Goal: Task Accomplishment & Management: Manage account settings

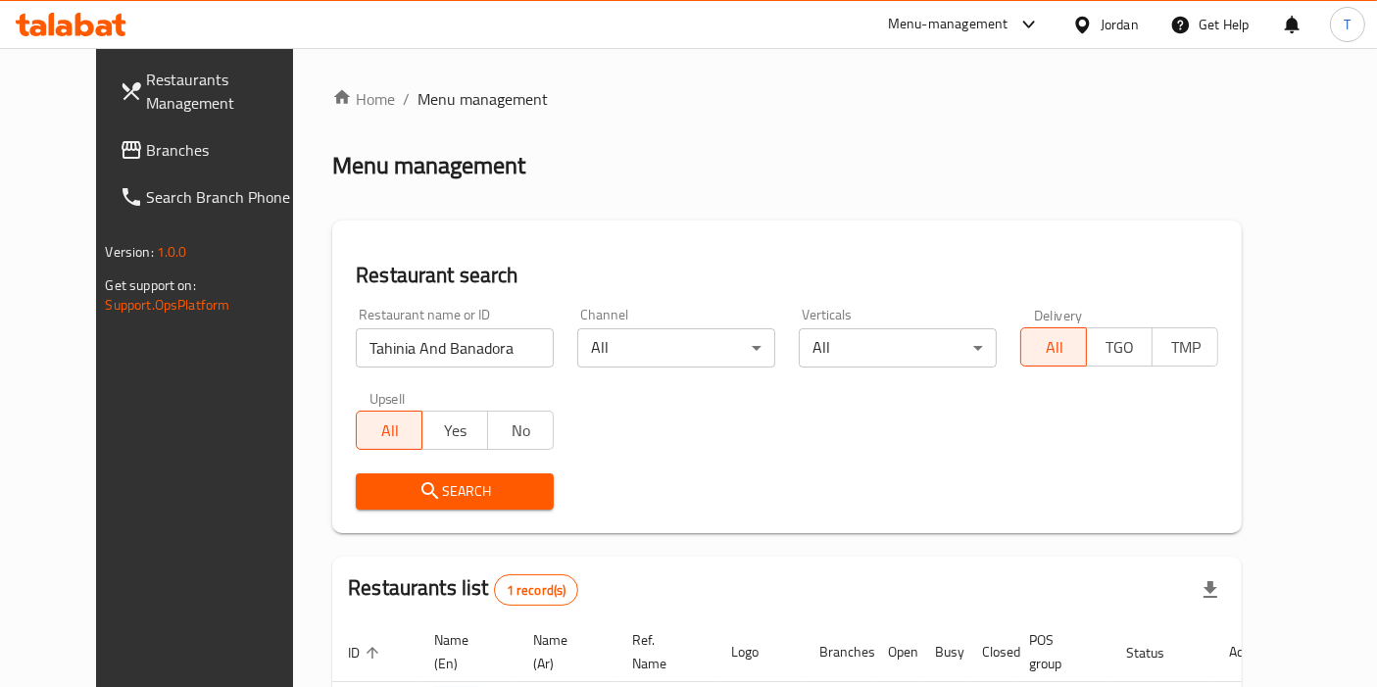
click at [1002, 16] on div "Menu-management" at bounding box center [948, 25] width 121 height 24
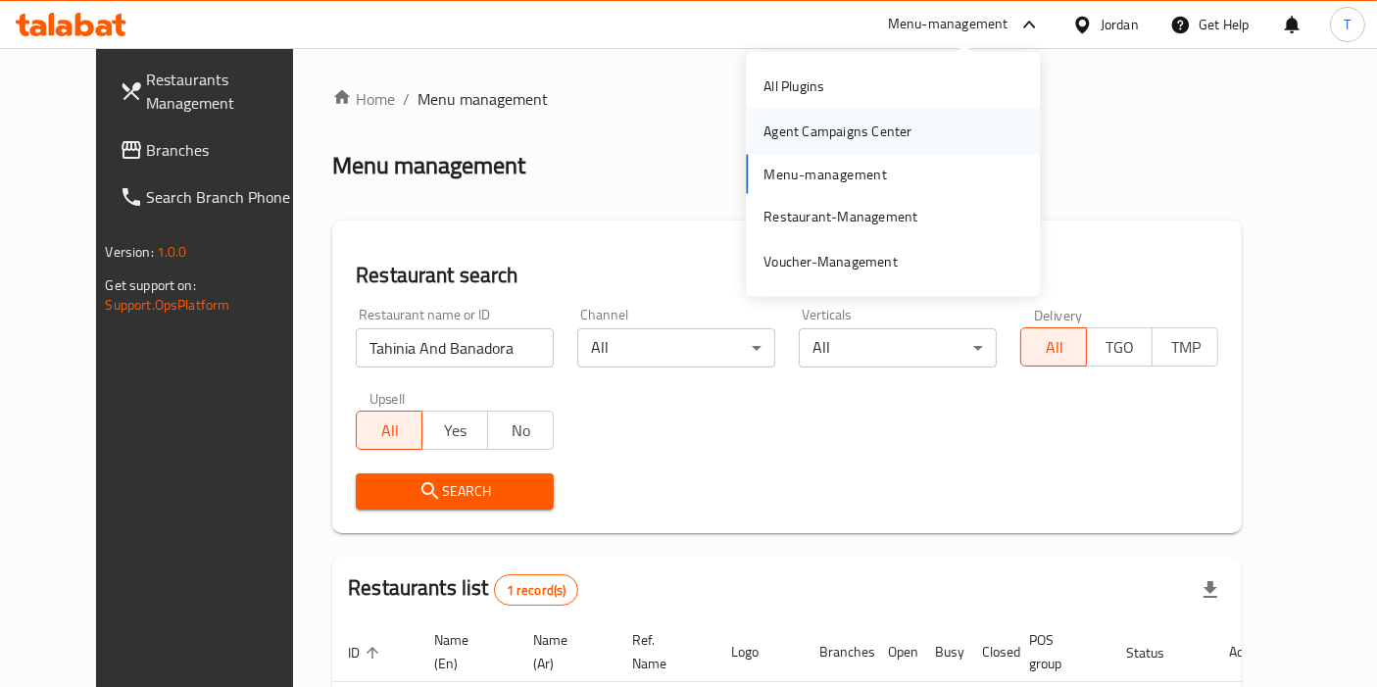
click at [868, 126] on div "Agent Campaigns Center" at bounding box center [838, 132] width 148 height 22
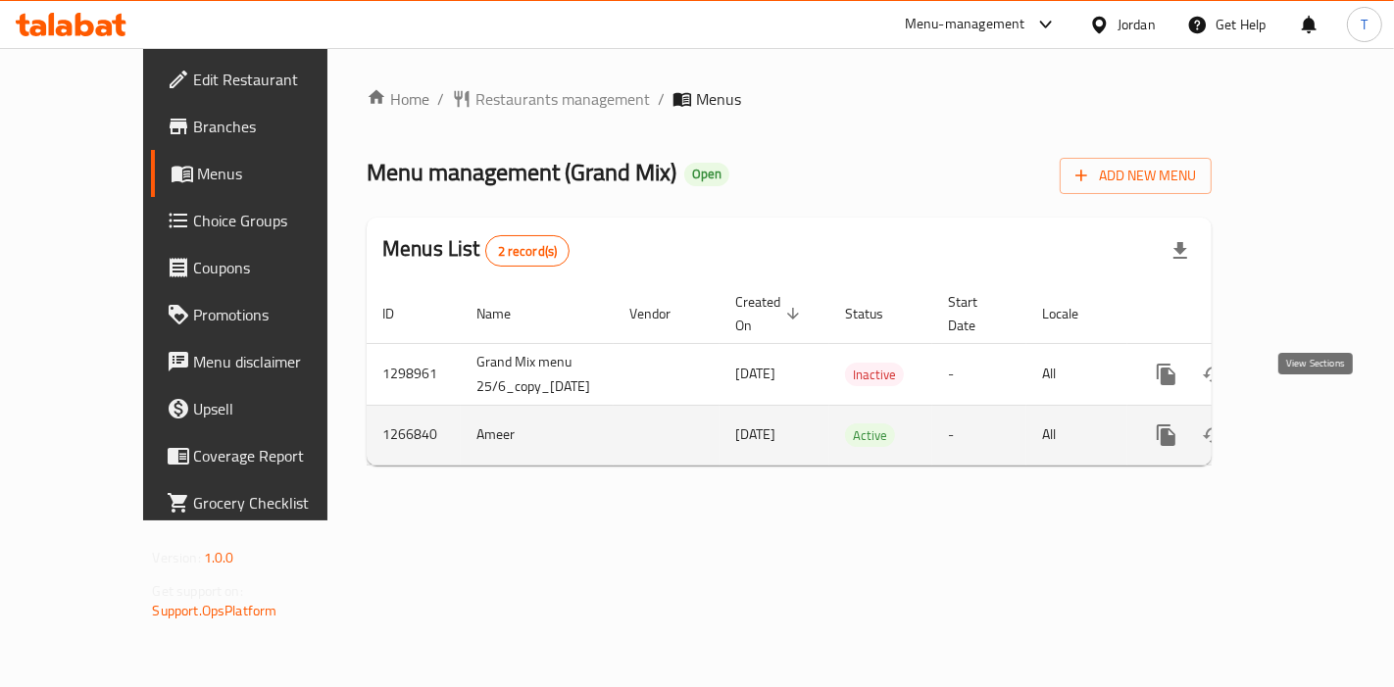
click at [1327, 412] on link "enhanced table" at bounding box center [1307, 435] width 47 height 47
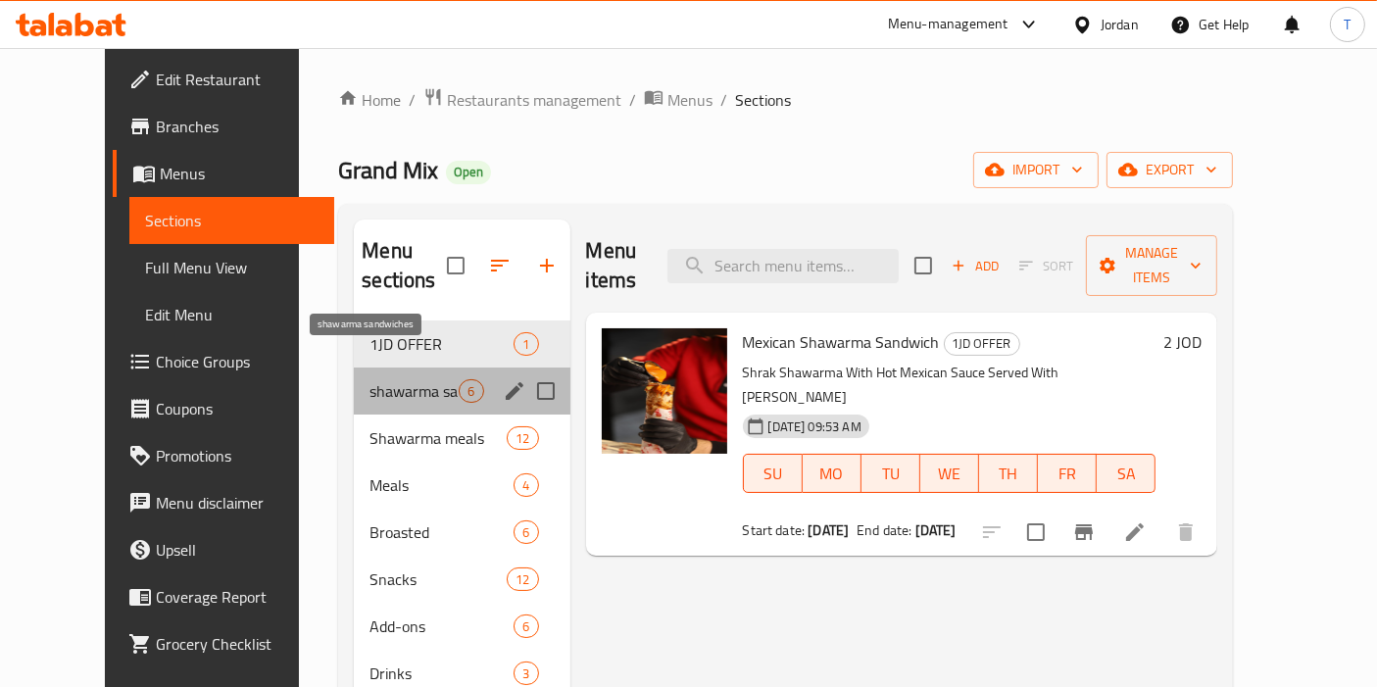
click at [370, 379] on span "shawarma sandwiches" at bounding box center [414, 391] width 89 height 24
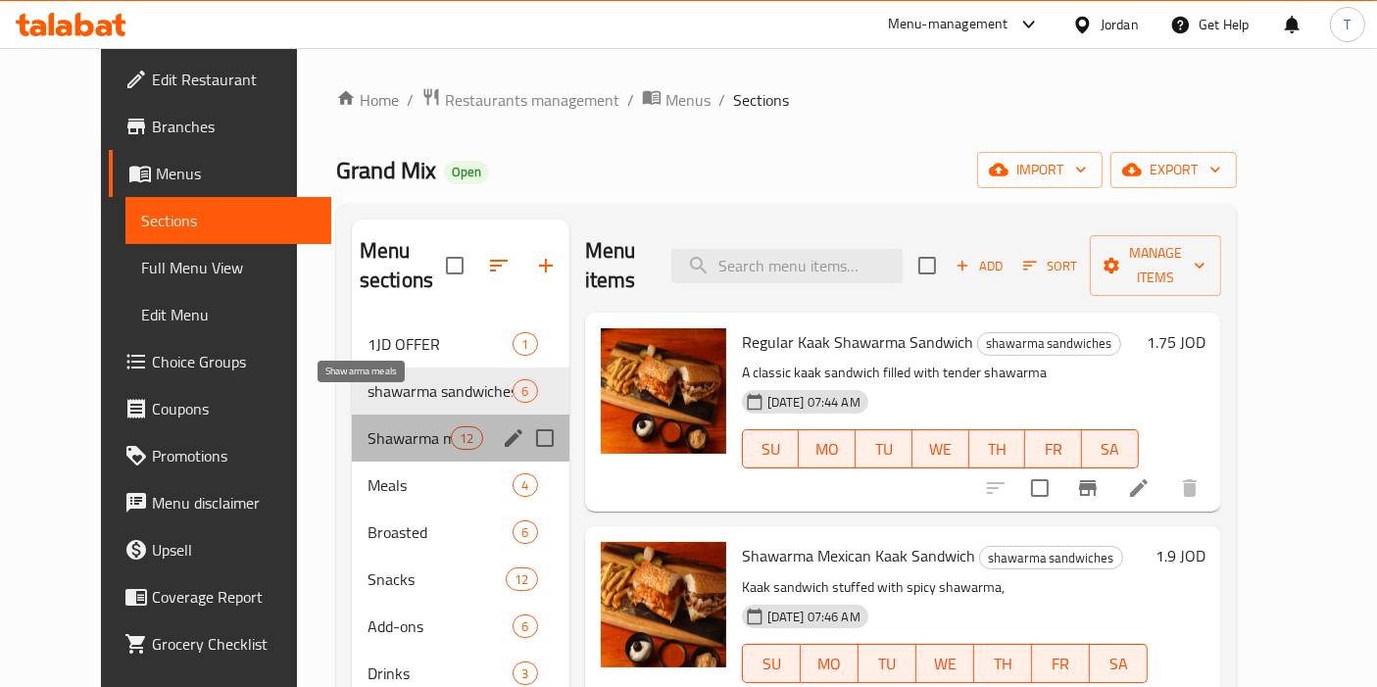
click at [368, 426] on span "Shawarma meals" at bounding box center [409, 438] width 83 height 24
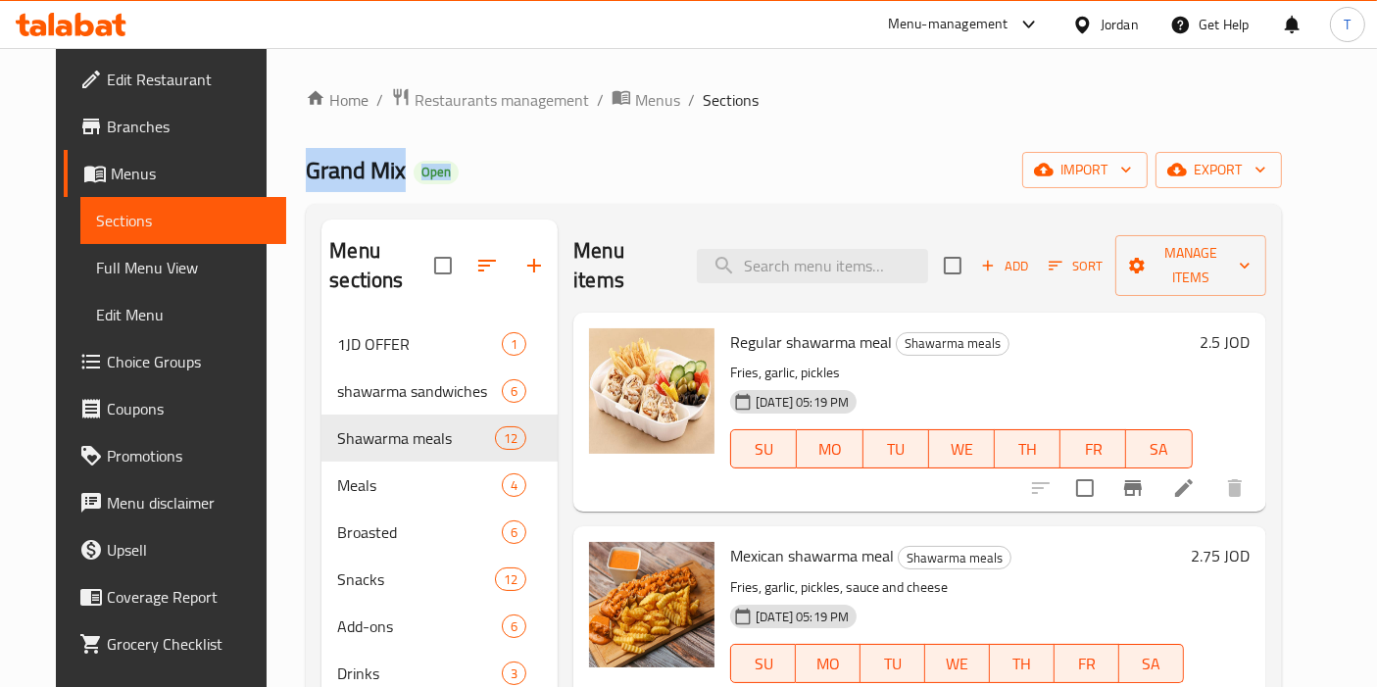
drag, startPoint x: 819, startPoint y: 99, endPoint x: 549, endPoint y: 163, distance: 277.9
click at [422, 185] on div "Home / Restaurants management / Menus / Sections Grand Mix Open import export M…" at bounding box center [793, 504] width 975 height 835
click at [563, 158] on div "Grand Mix Open import export" at bounding box center [793, 170] width 975 height 36
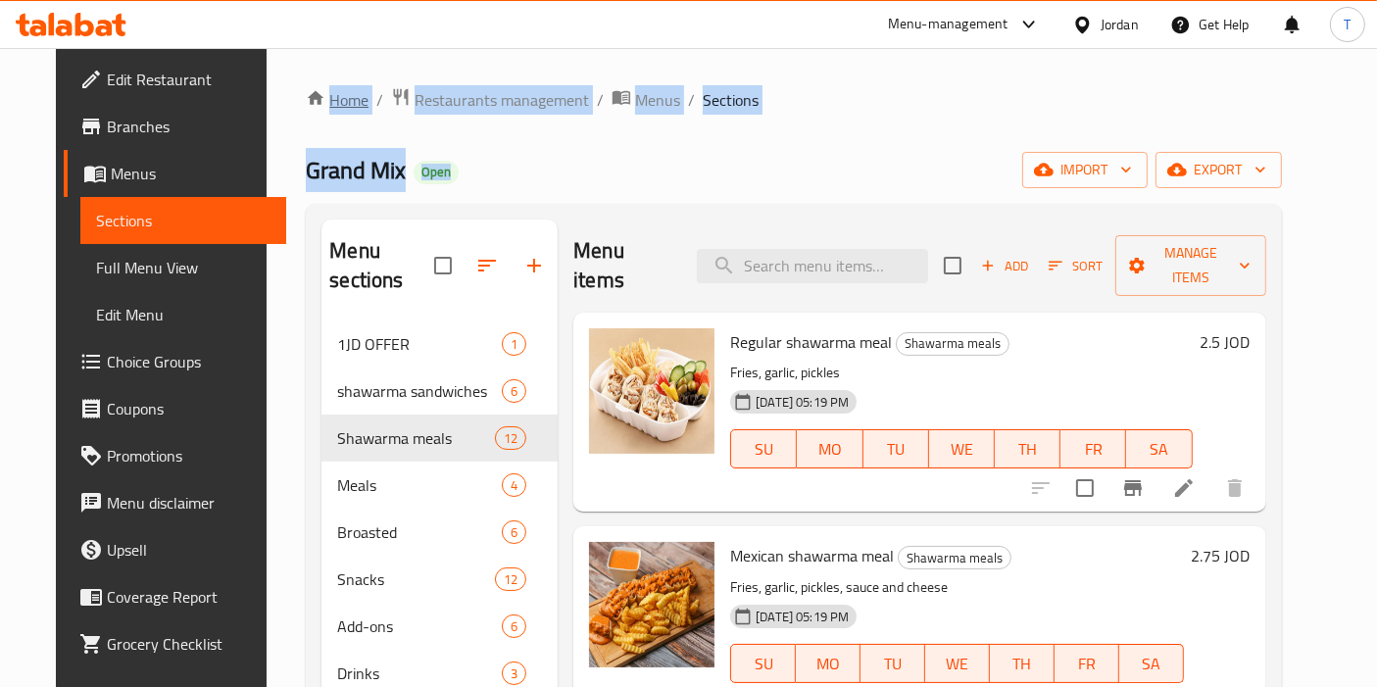
drag, startPoint x: 437, startPoint y: 172, endPoint x: 282, endPoint y: 89, distance: 175.4
click at [306, 89] on div "Home / Restaurants management / Menus / Sections Grand Mix Open import export M…" at bounding box center [793, 504] width 975 height 835
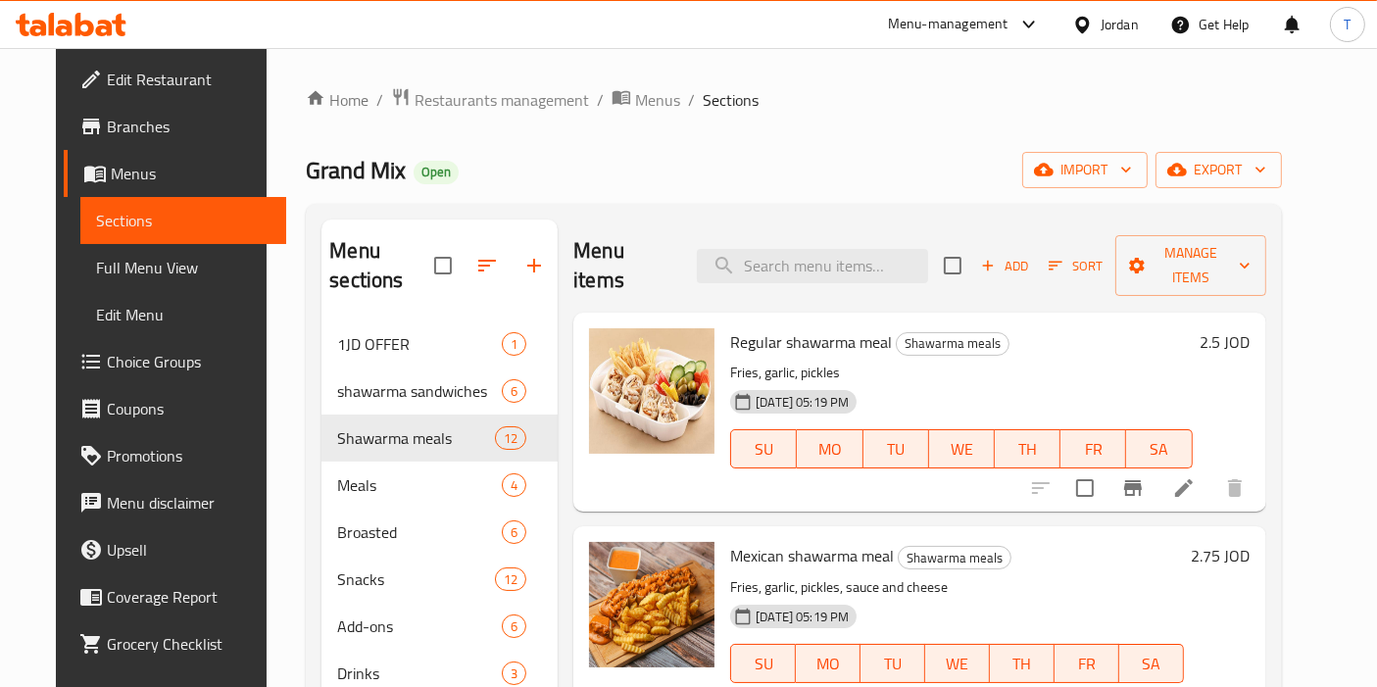
click at [283, 69] on div "Home / Restaurants management / Menus / Sections Grand Mix Open import export M…" at bounding box center [794, 505] width 1054 height 914
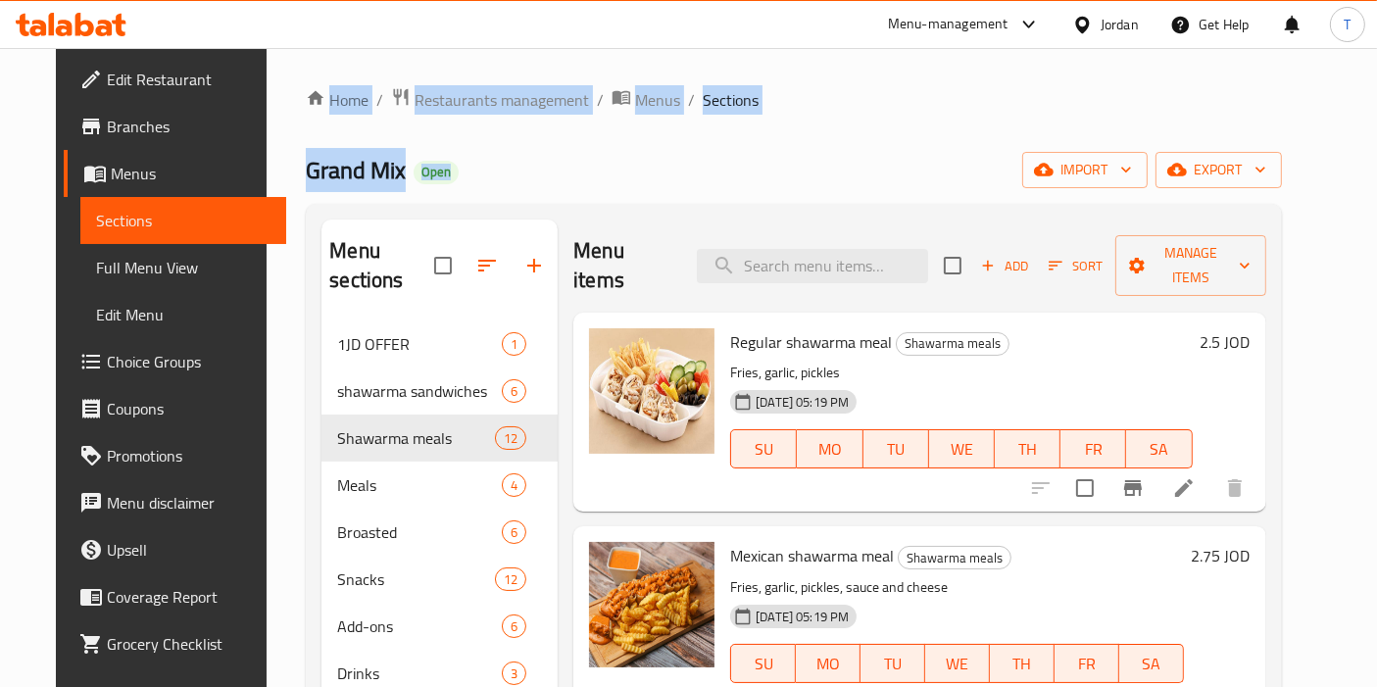
drag, startPoint x: 283, startPoint y: 69, endPoint x: 376, endPoint y: 186, distance: 150.0
click at [376, 186] on div "Home / Restaurants management / Menus / Sections Grand Mix Open import export M…" at bounding box center [794, 505] width 1054 height 914
click at [376, 186] on div "Grand Mix Open import export" at bounding box center [793, 170] width 975 height 36
drag, startPoint x: 425, startPoint y: 184, endPoint x: 276, endPoint y: 86, distance: 178.3
click at [306, 87] on div "Home / Restaurants management / Menus / Sections Grand Mix Open import export M…" at bounding box center [793, 504] width 975 height 835
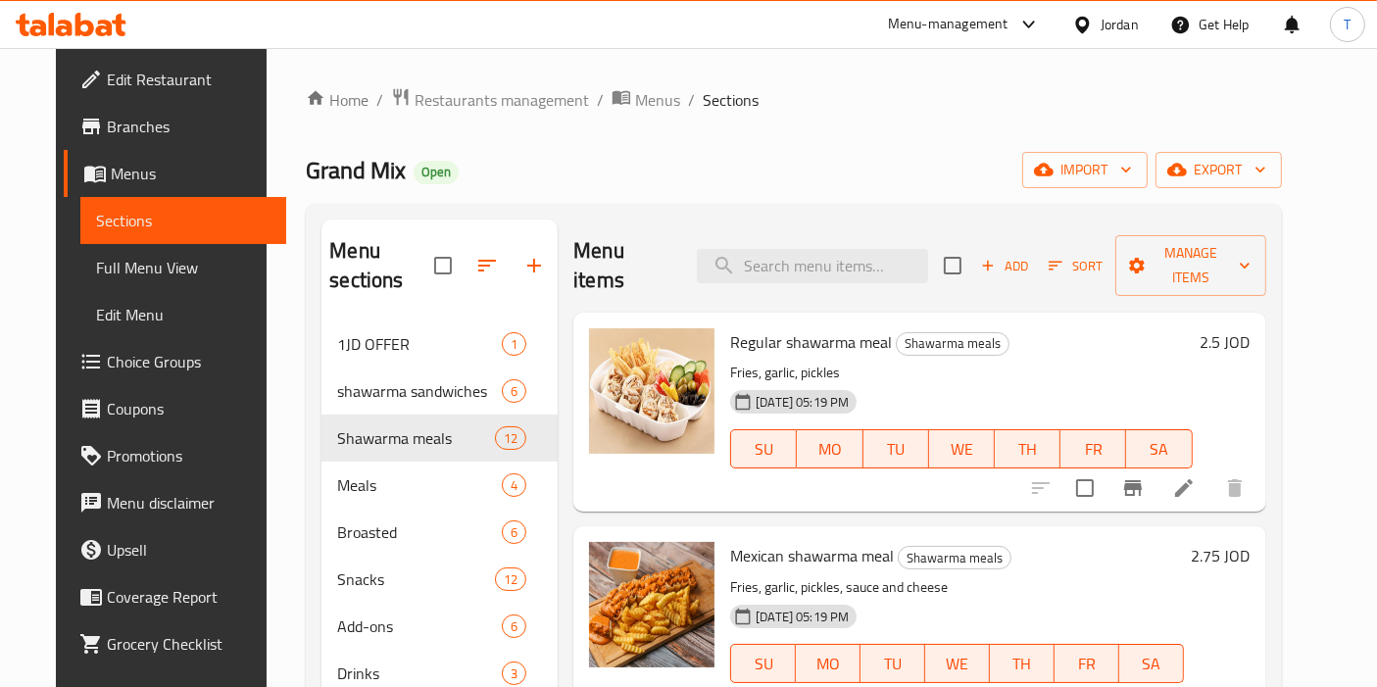
click at [277, 69] on div "Home / Restaurants management / Menus / Sections Grand Mix Open import export M…" at bounding box center [794, 505] width 1054 height 914
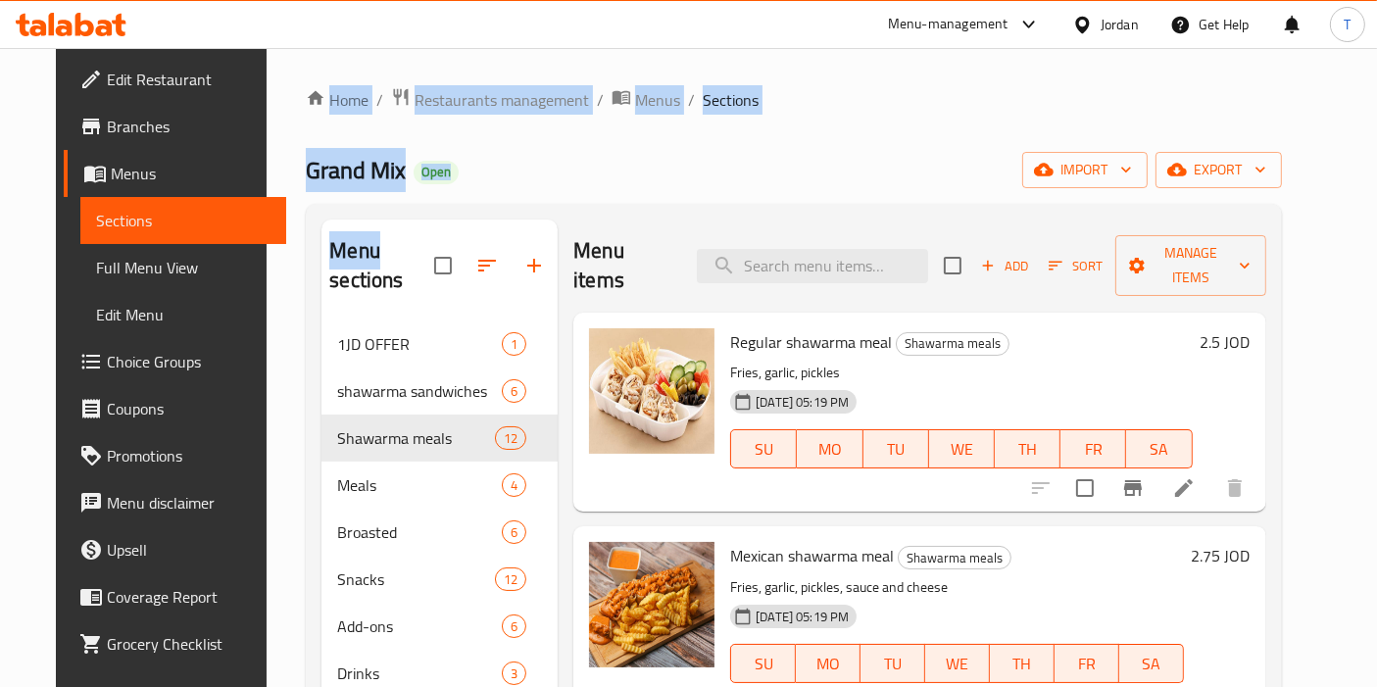
drag, startPoint x: 277, startPoint y: 69, endPoint x: 759, endPoint y: 124, distance: 484.5
click at [759, 124] on div "Home / Restaurants management / Menus / Sections Grand Mix Open import export M…" at bounding box center [794, 505] width 1054 height 914
click at [759, 124] on div "Home / Restaurants management / Menus / Sections Grand Mix Open import export M…" at bounding box center [793, 504] width 975 height 835
drag, startPoint x: 793, startPoint y: 141, endPoint x: 279, endPoint y: 63, distance: 519.6
click at [279, 63] on div "Home / Restaurants management / Menus / Sections Grand Mix Open import export M…" at bounding box center [794, 505] width 1054 height 914
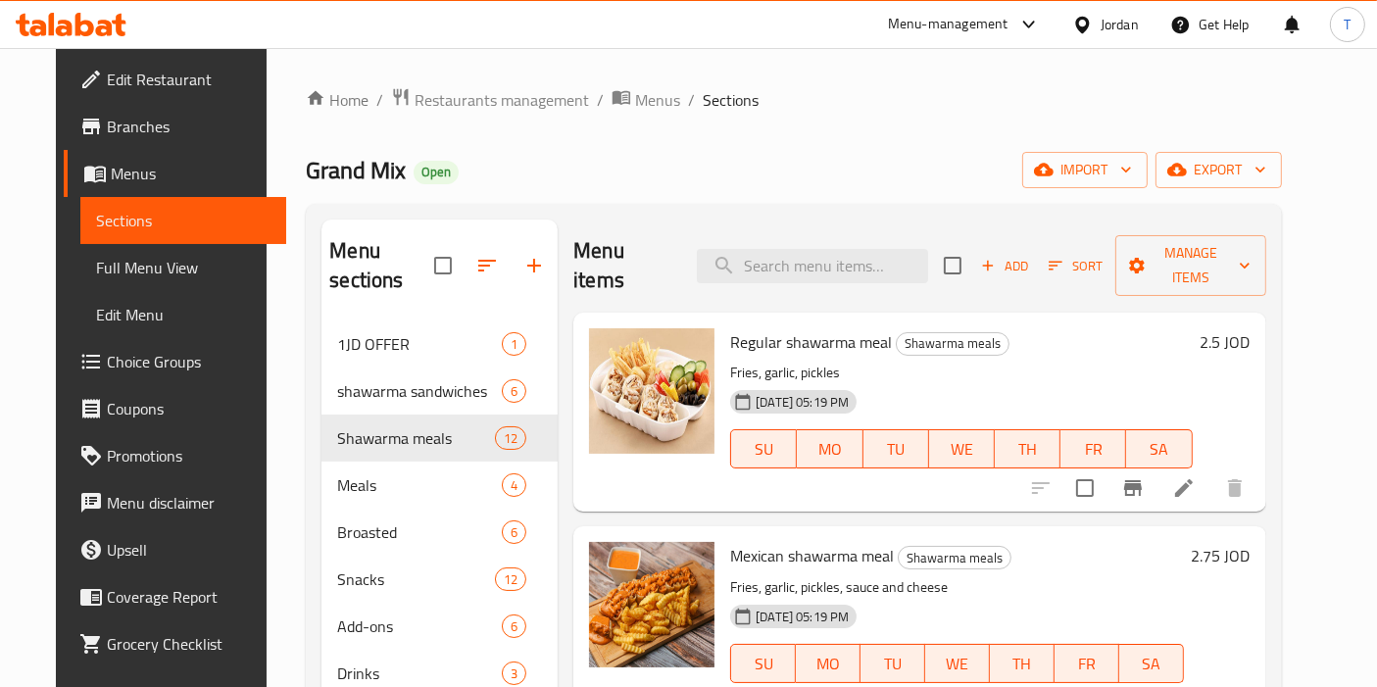
click at [279, 63] on div "Home / Restaurants management / Menus / Sections Grand Mix Open import export M…" at bounding box center [794, 505] width 1054 height 914
click at [474, 91] on span "Restaurants management" at bounding box center [502, 100] width 174 height 24
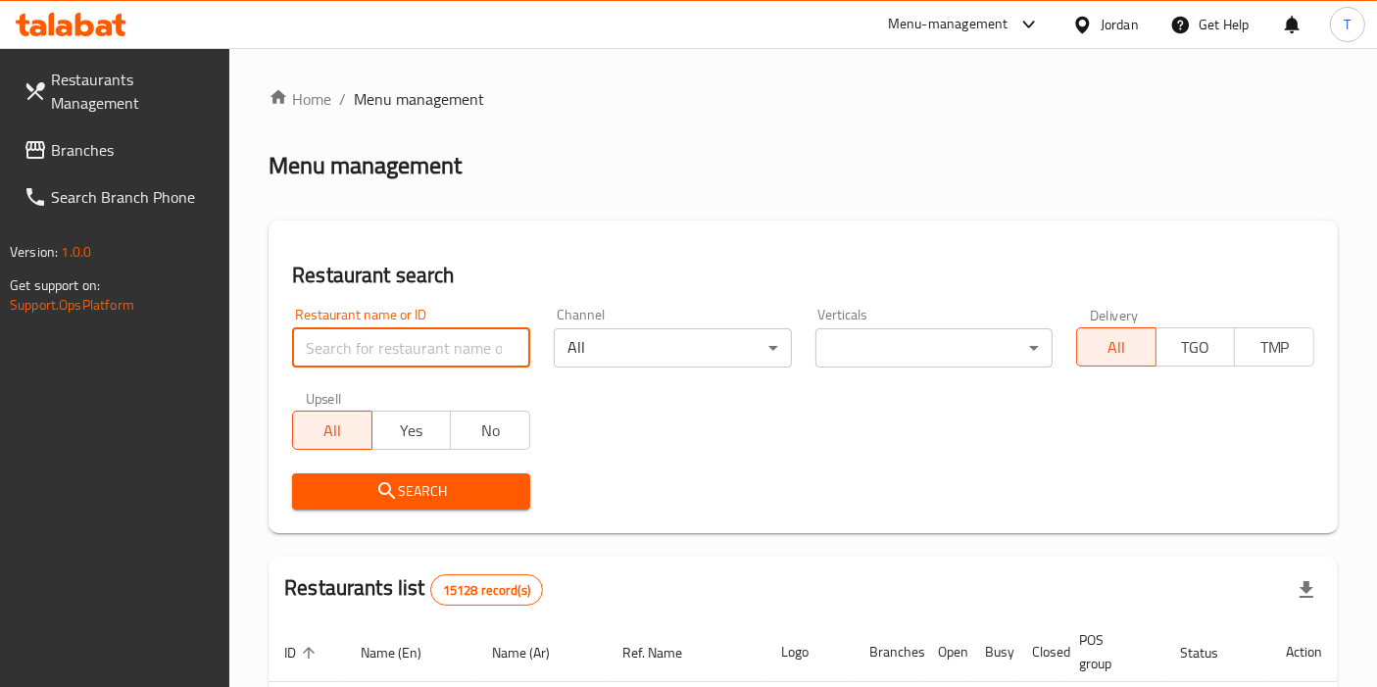
drag, startPoint x: 408, startPoint y: 350, endPoint x: 879, endPoint y: 455, distance: 483.0
click at [408, 350] on input "search" at bounding box center [411, 347] width 238 height 39
type input "roosters"
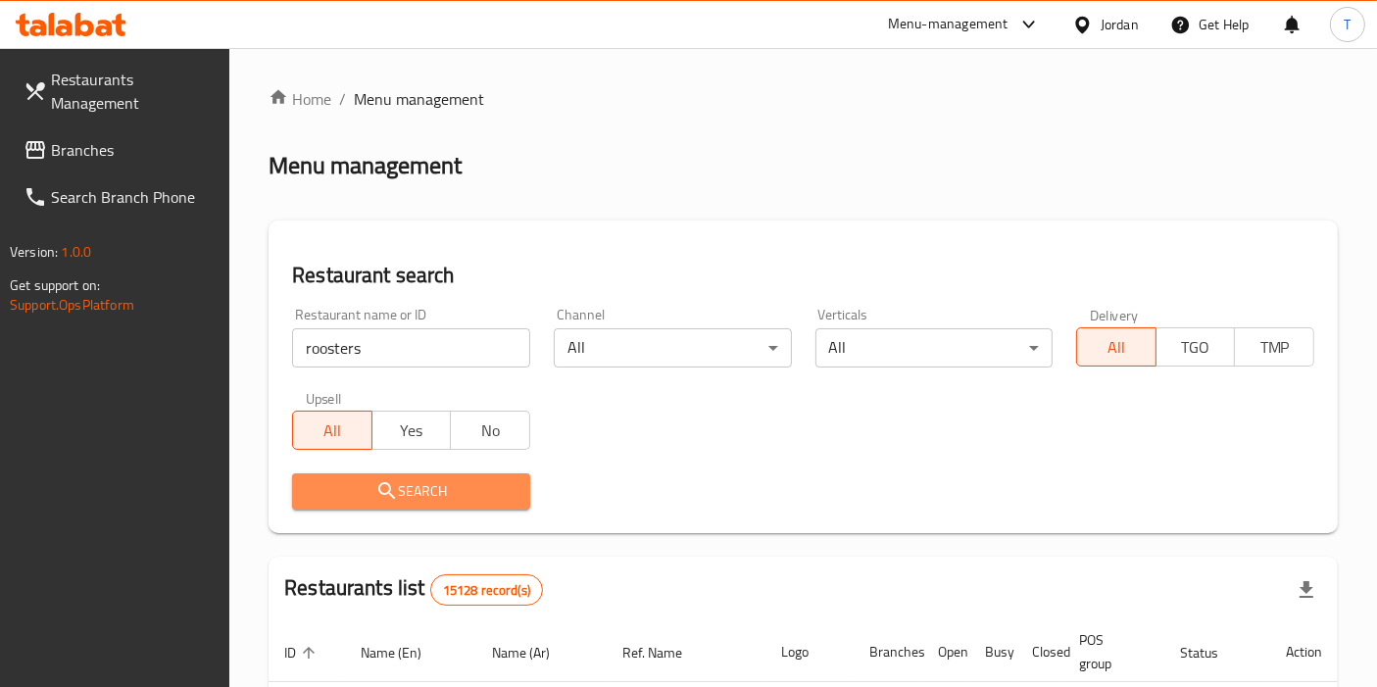
click at [443, 493] on span "Search" at bounding box center [411, 491] width 207 height 25
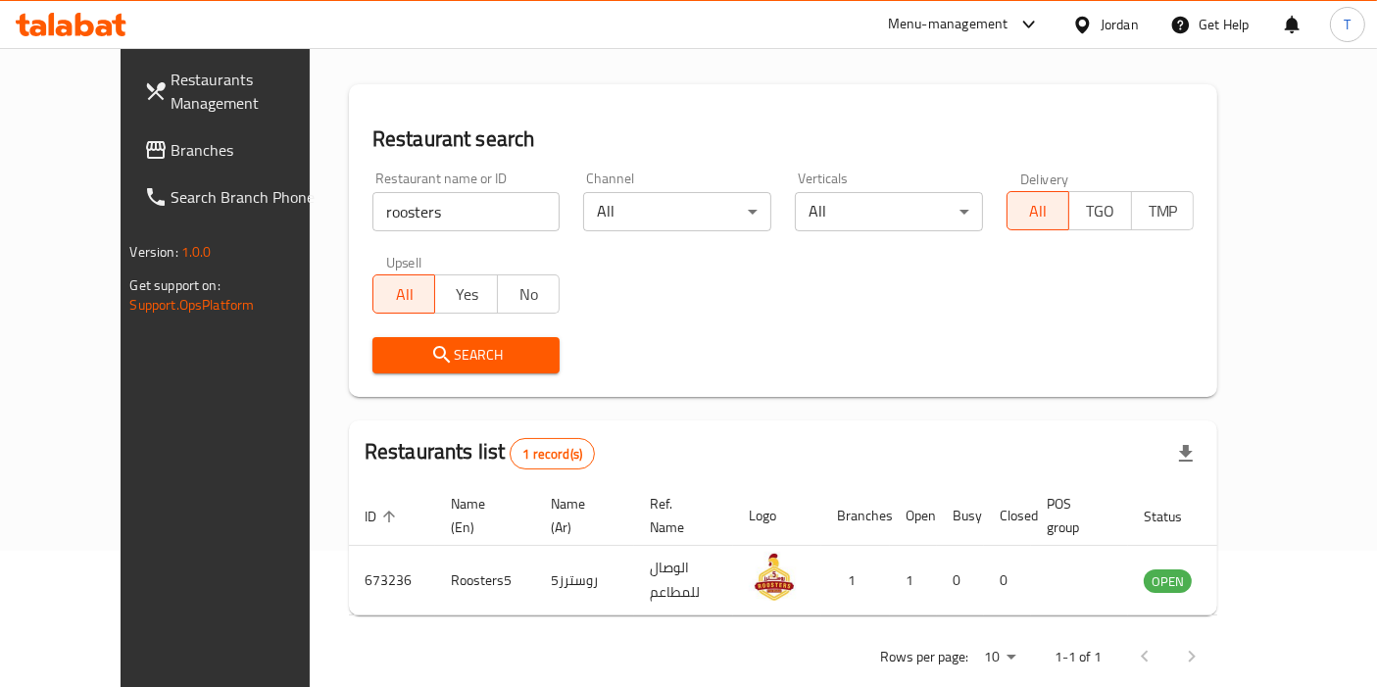
scroll to position [148, 0]
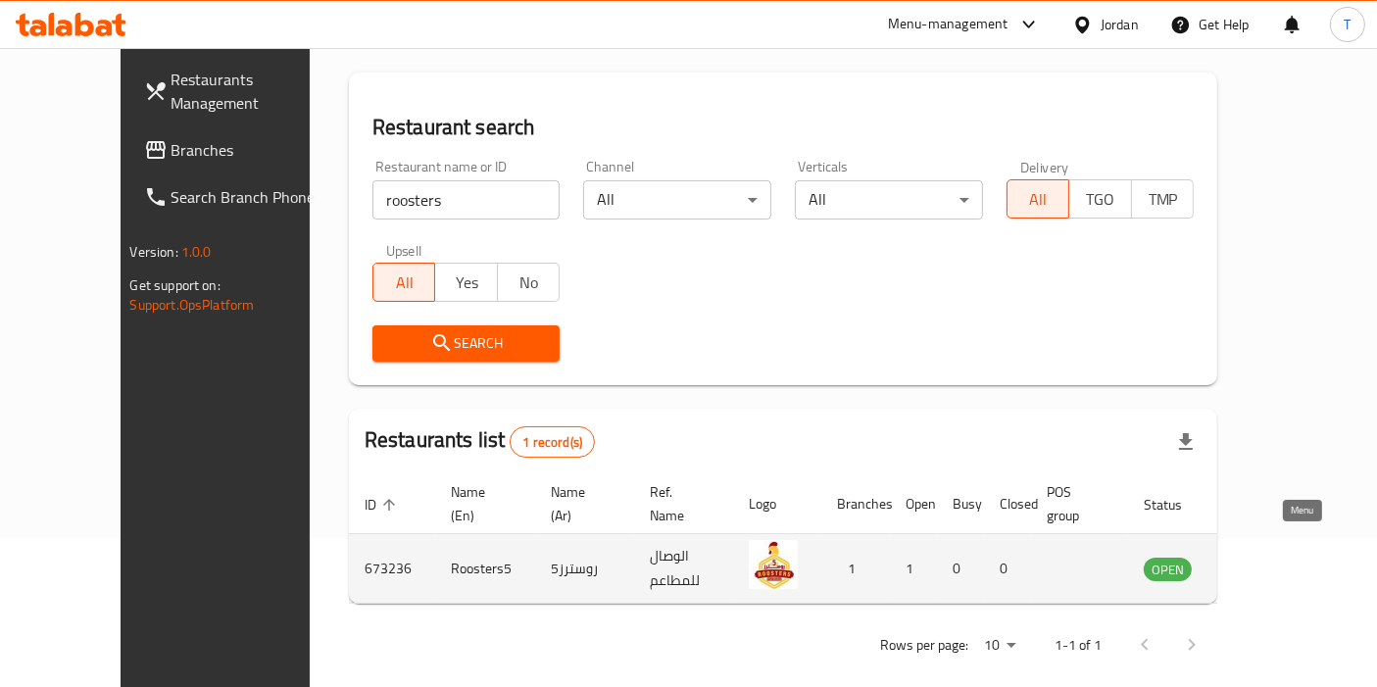
click at [1269, 562] on icon "enhanced table" at bounding box center [1259, 570] width 22 height 17
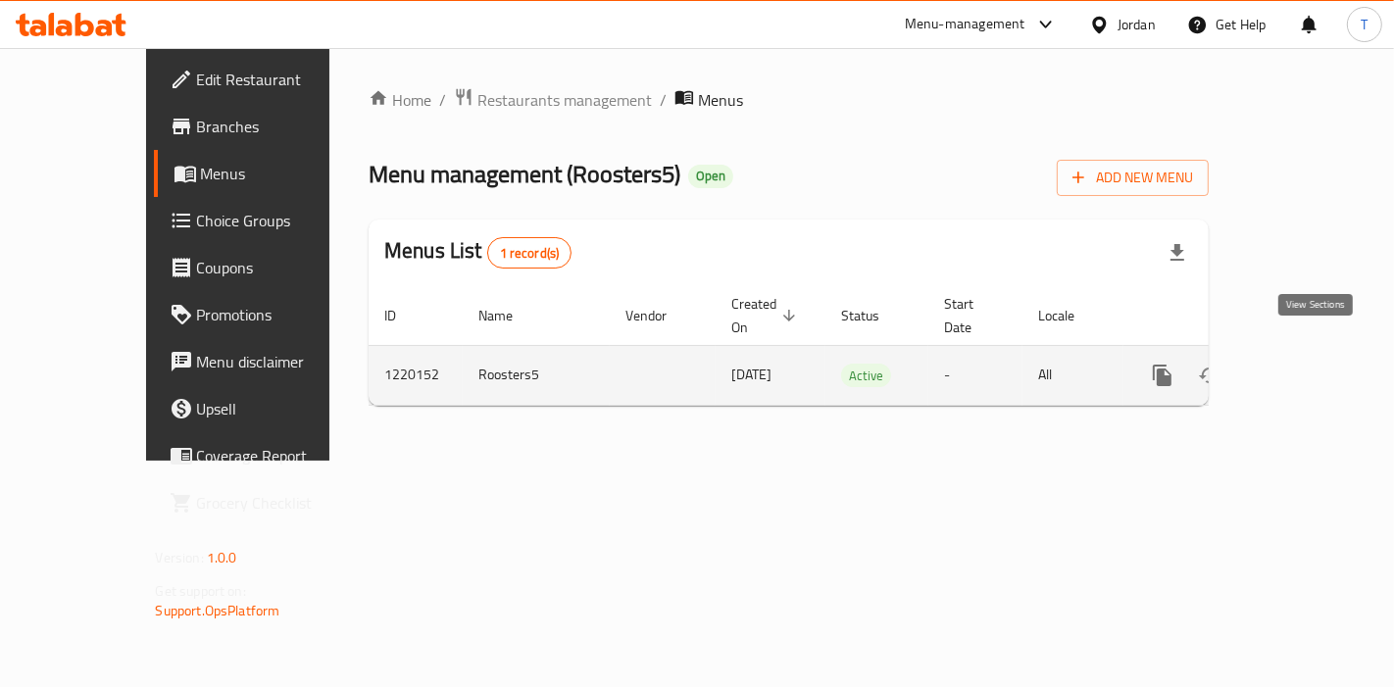
click at [1318, 352] on link "enhanced table" at bounding box center [1303, 375] width 47 height 47
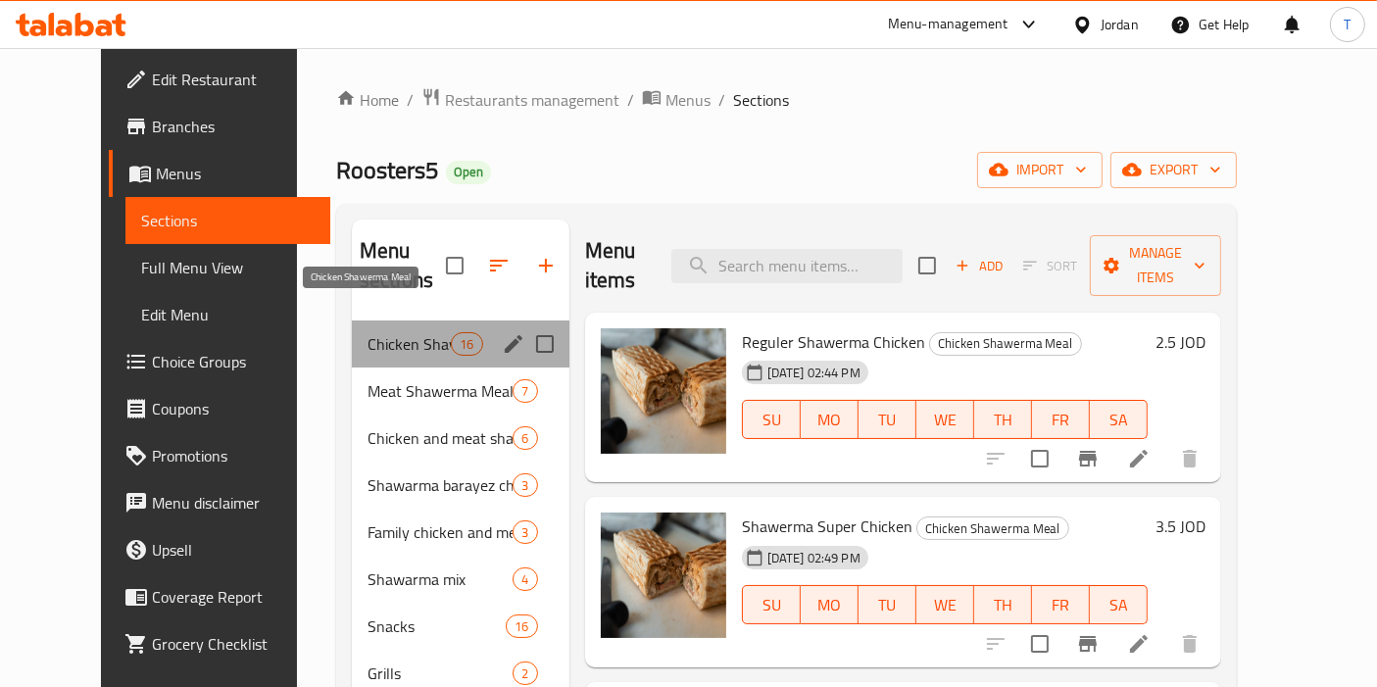
click at [368, 332] on span "Chicken Shawerma Meal" at bounding box center [409, 344] width 83 height 24
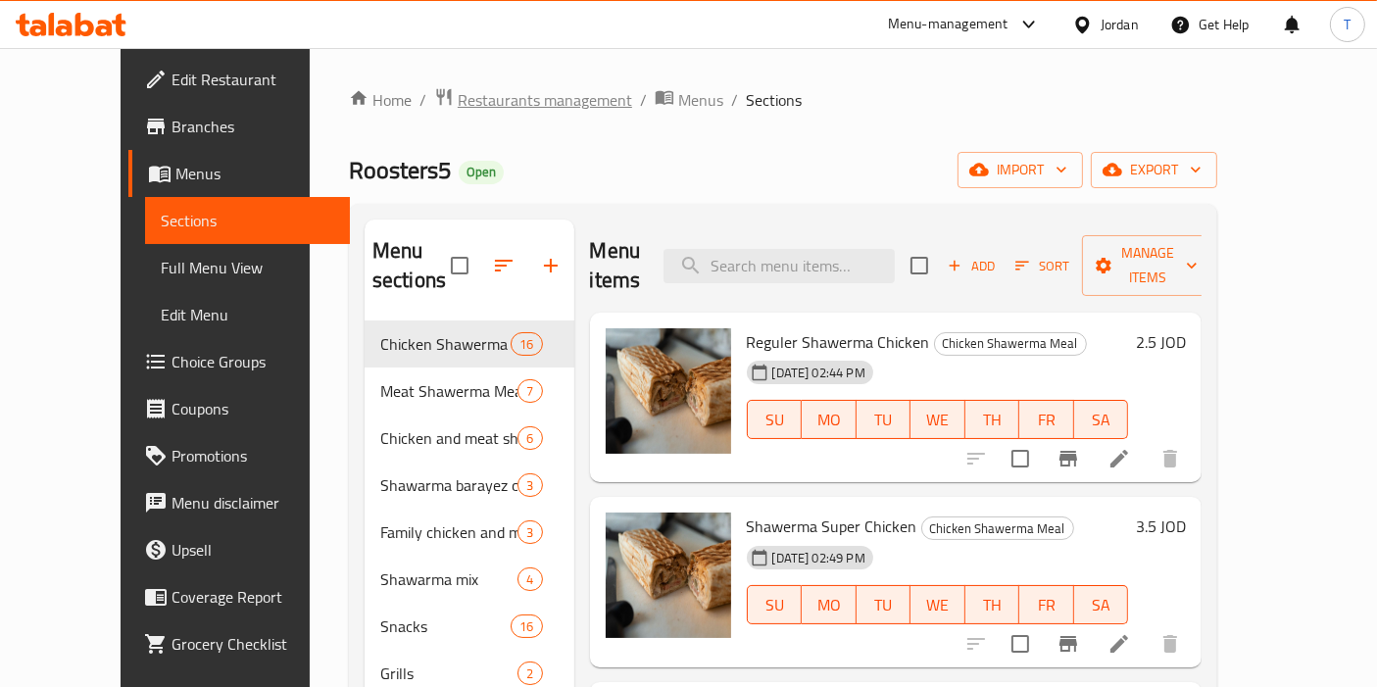
click at [458, 103] on span "Restaurants management" at bounding box center [545, 100] width 174 height 24
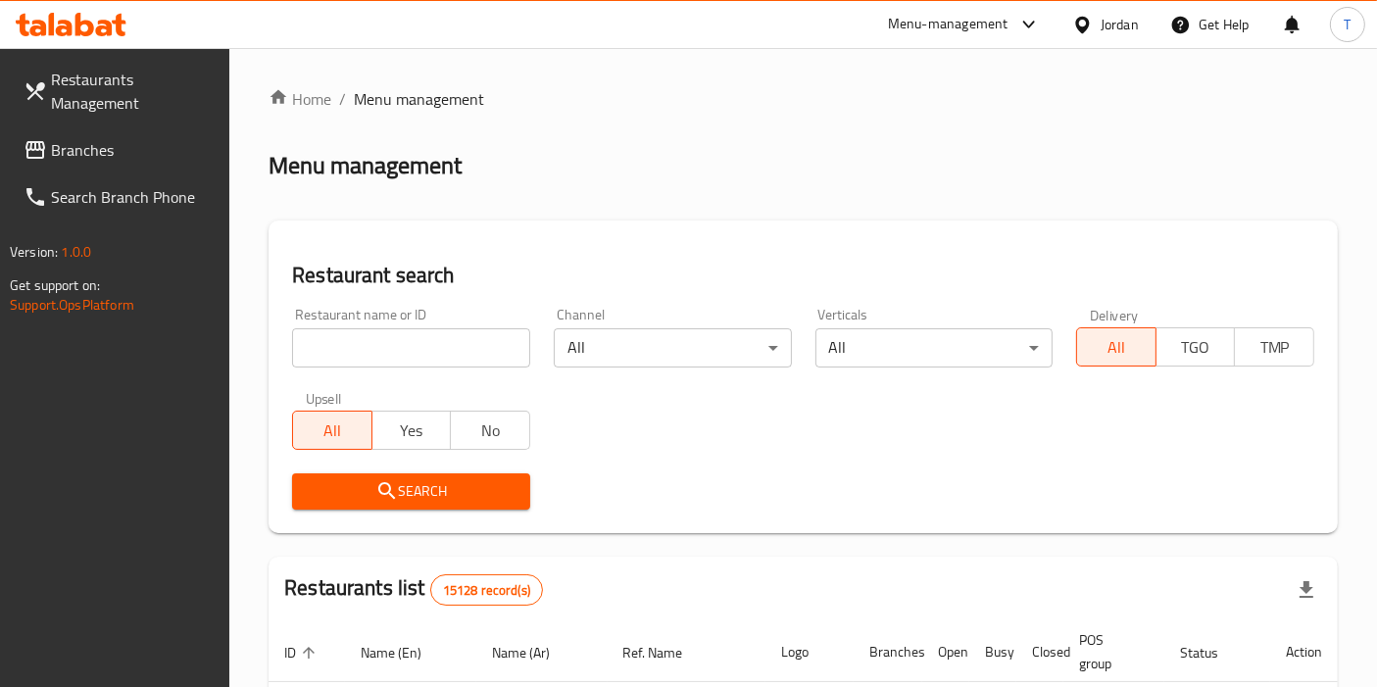
click at [451, 372] on div "Restaurant name or ID Restaurant name or ID" at bounding box center [411, 337] width 262 height 83
click at [446, 356] on input "search" at bounding box center [411, 347] width 238 height 39
type input "seekh and saj"
click at [467, 499] on span "Search" at bounding box center [411, 491] width 207 height 25
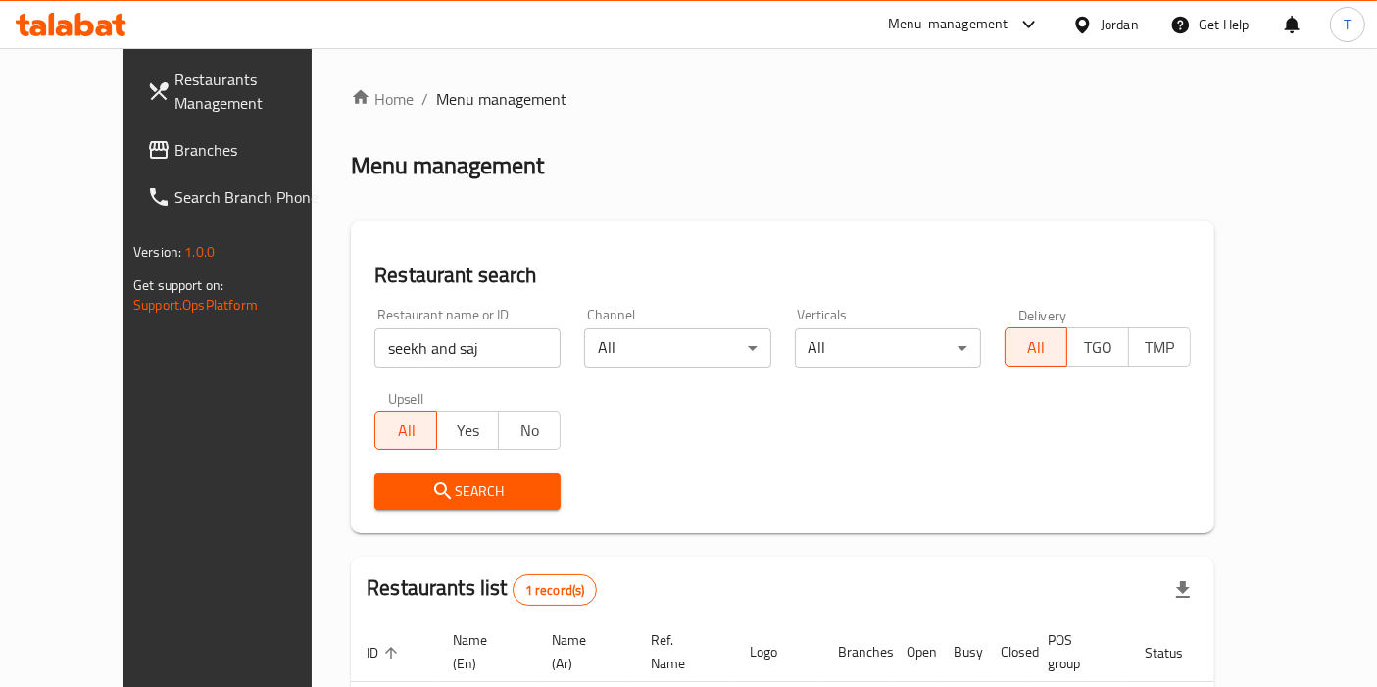
scroll to position [148, 0]
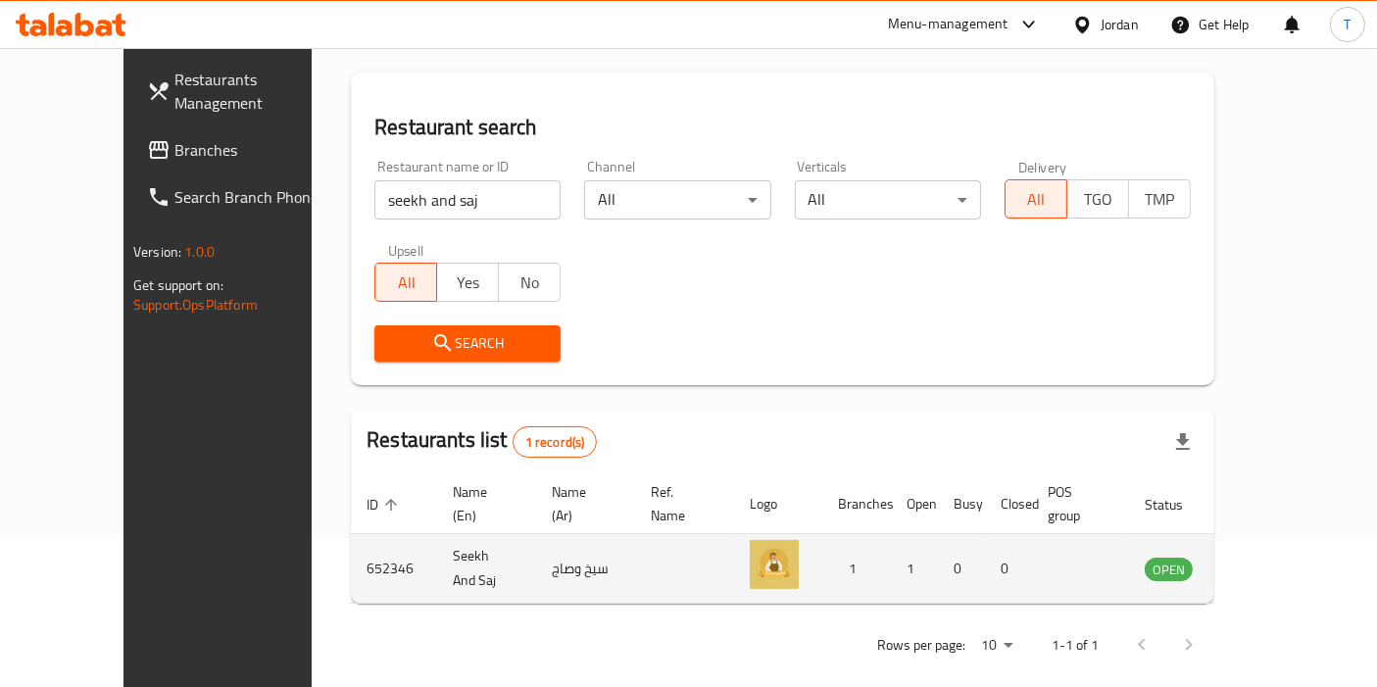
click at [1289, 558] on td "enhanced table" at bounding box center [1266, 569] width 68 height 70
click at [1270, 562] on icon "enhanced table" at bounding box center [1260, 570] width 22 height 17
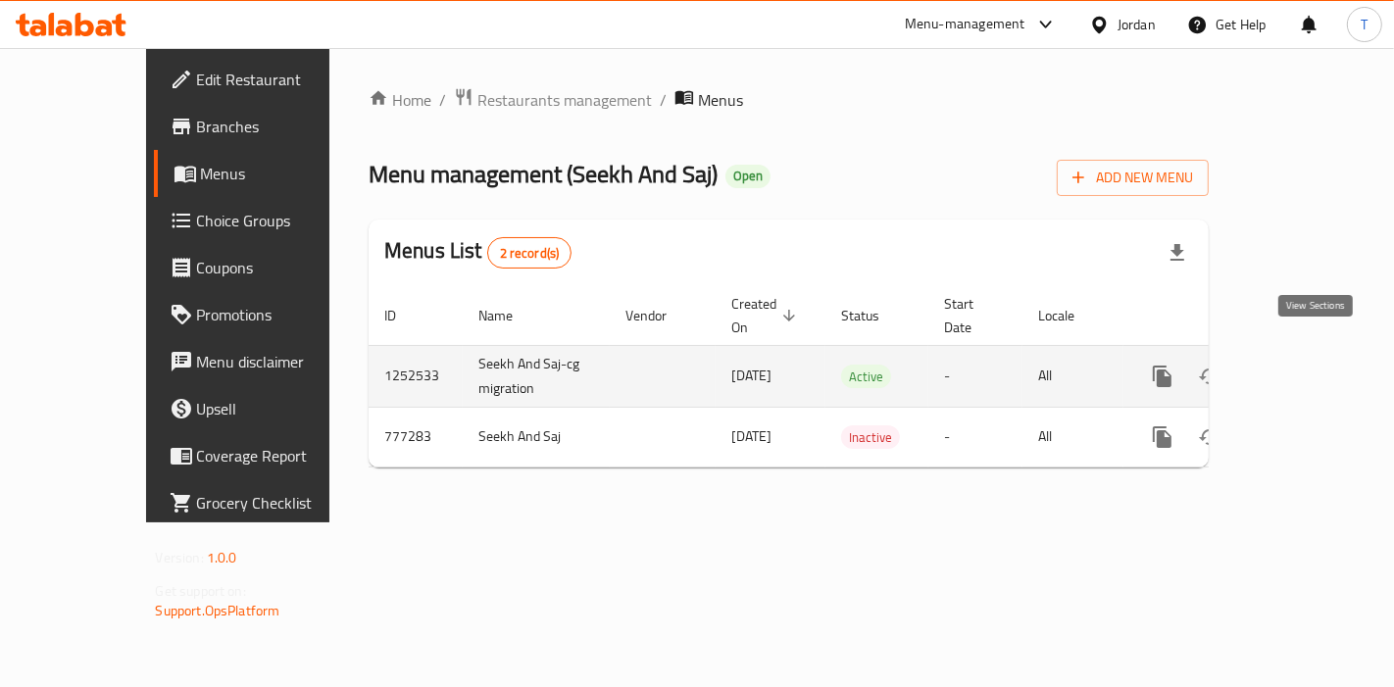
click at [1312, 368] on icon "enhanced table" at bounding box center [1304, 377] width 18 height 18
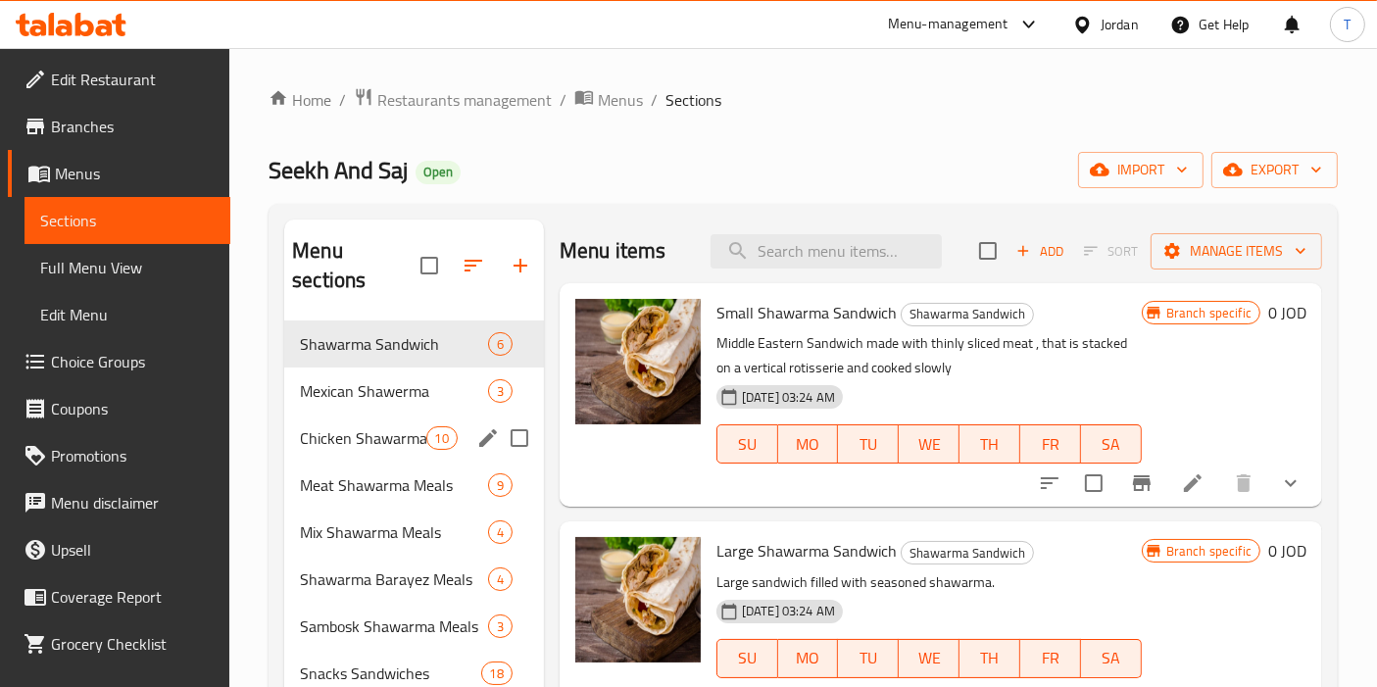
click at [357, 426] on span "Chicken Shawarma Meals" at bounding box center [362, 438] width 125 height 24
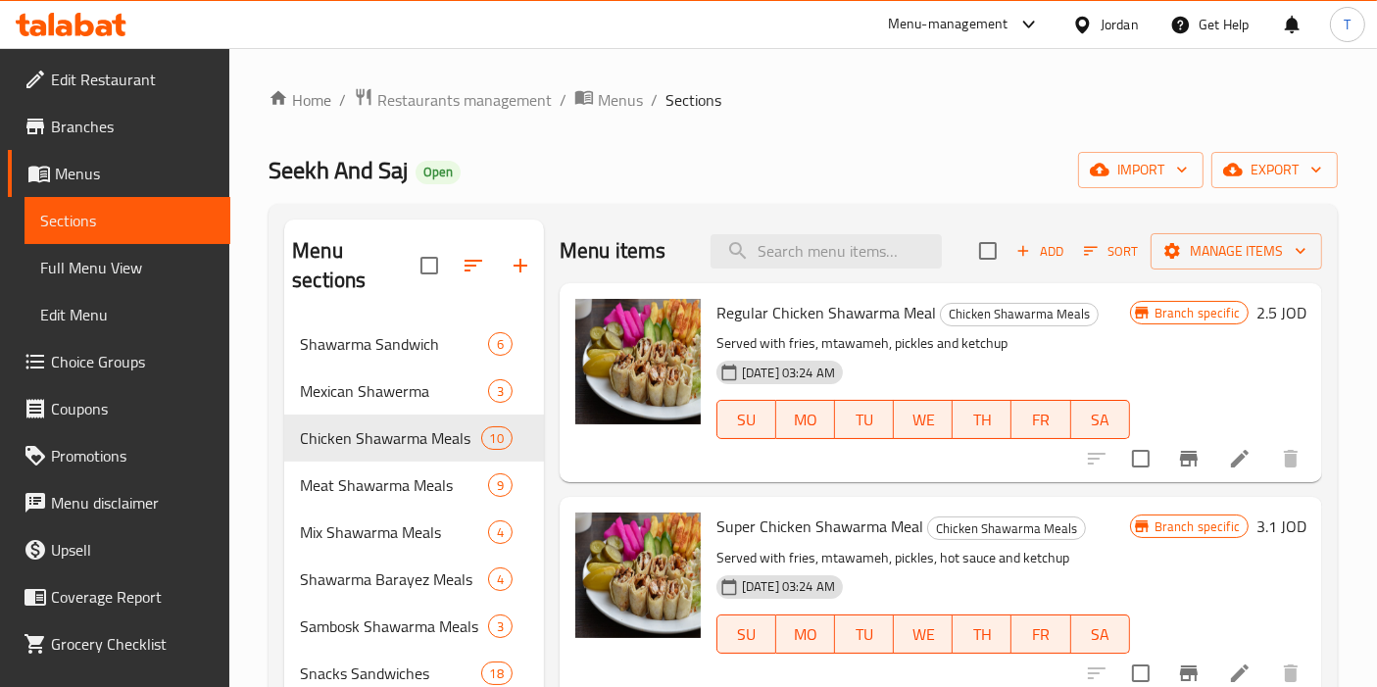
click at [1178, 480] on button "Branch-specific-item" at bounding box center [1188, 458] width 47 height 47
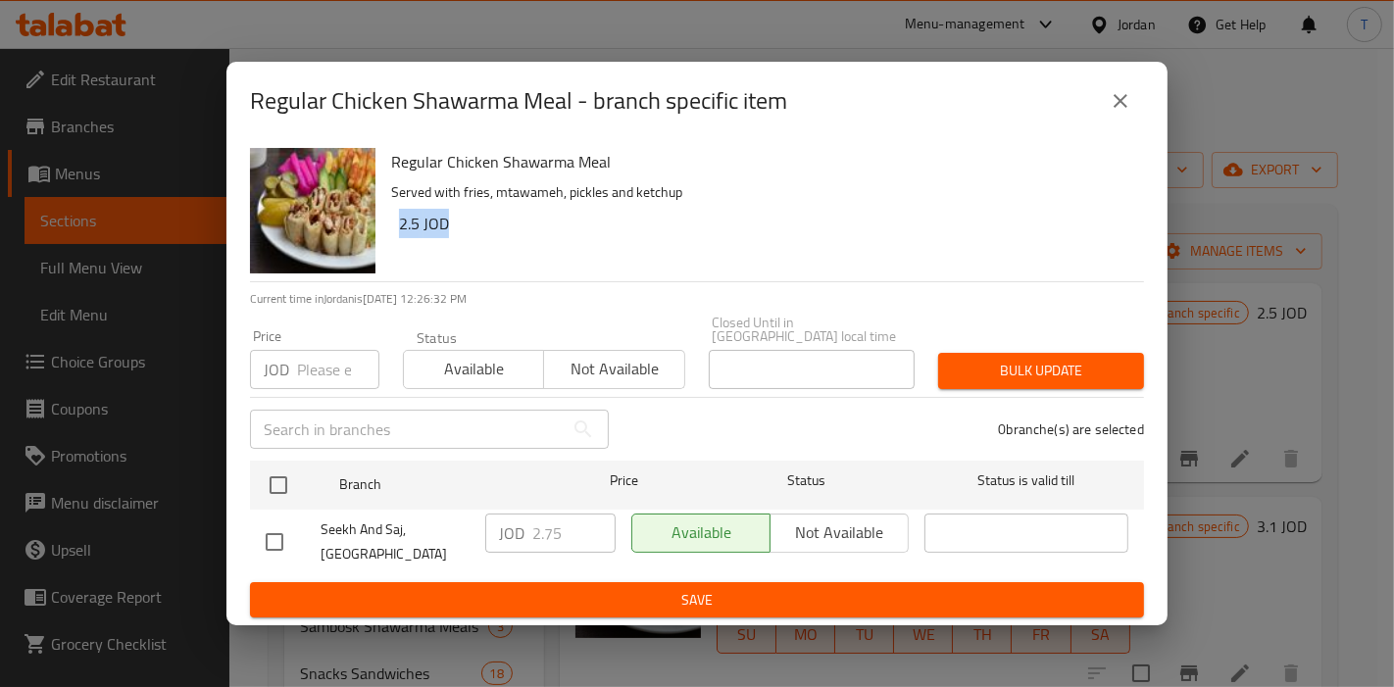
drag, startPoint x: 451, startPoint y: 241, endPoint x: 397, endPoint y: 239, distance: 53.9
click at [397, 239] on div "Regular Chicken Shawarma Meal Served with fries, mtawameh, pickles and ketchup …" at bounding box center [759, 210] width 753 height 141
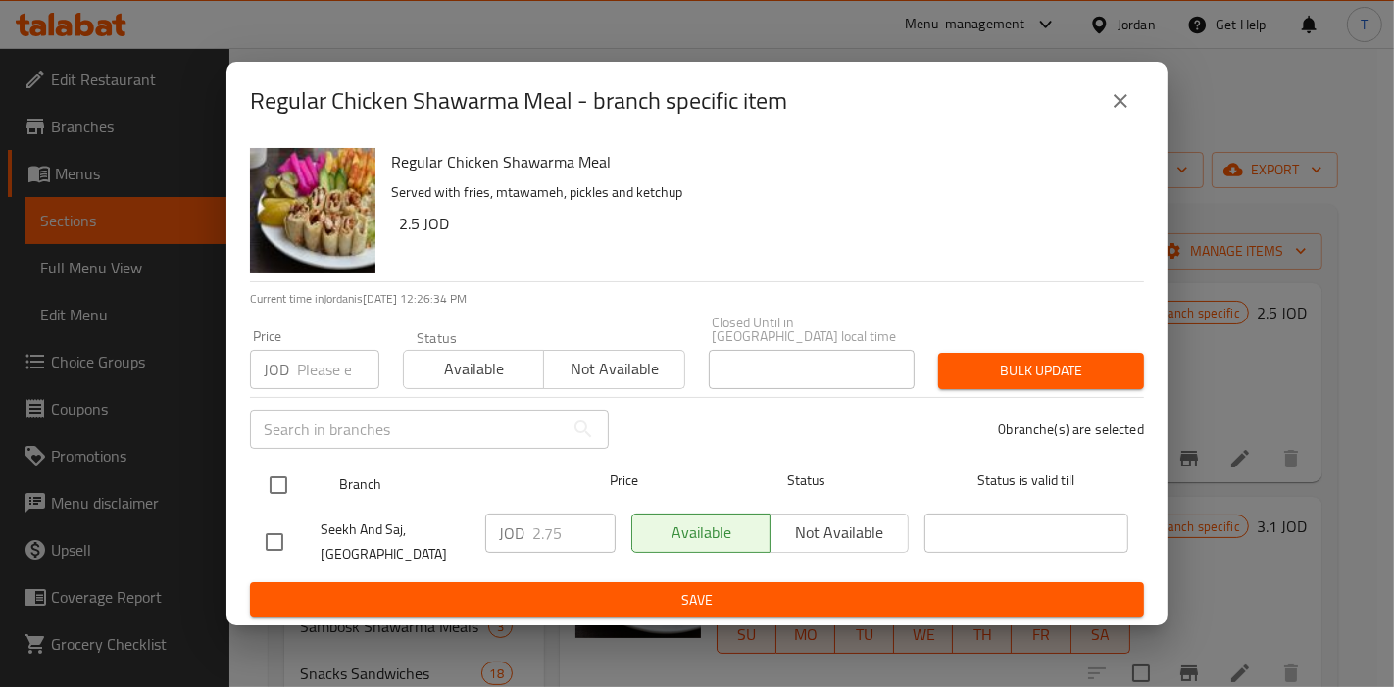
click at [518, 536] on div "JOD 2.75 ​" at bounding box center [550, 533] width 130 height 39
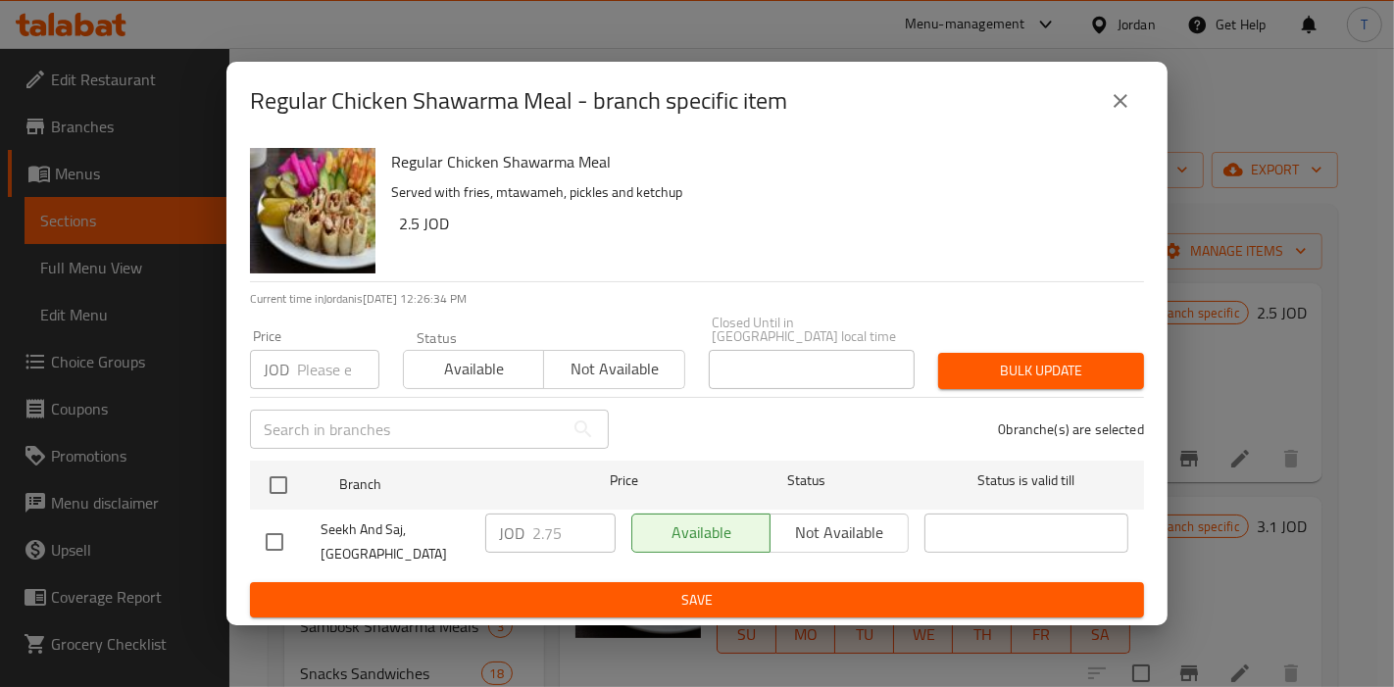
click at [1103, 104] on button "close" at bounding box center [1120, 100] width 47 height 47
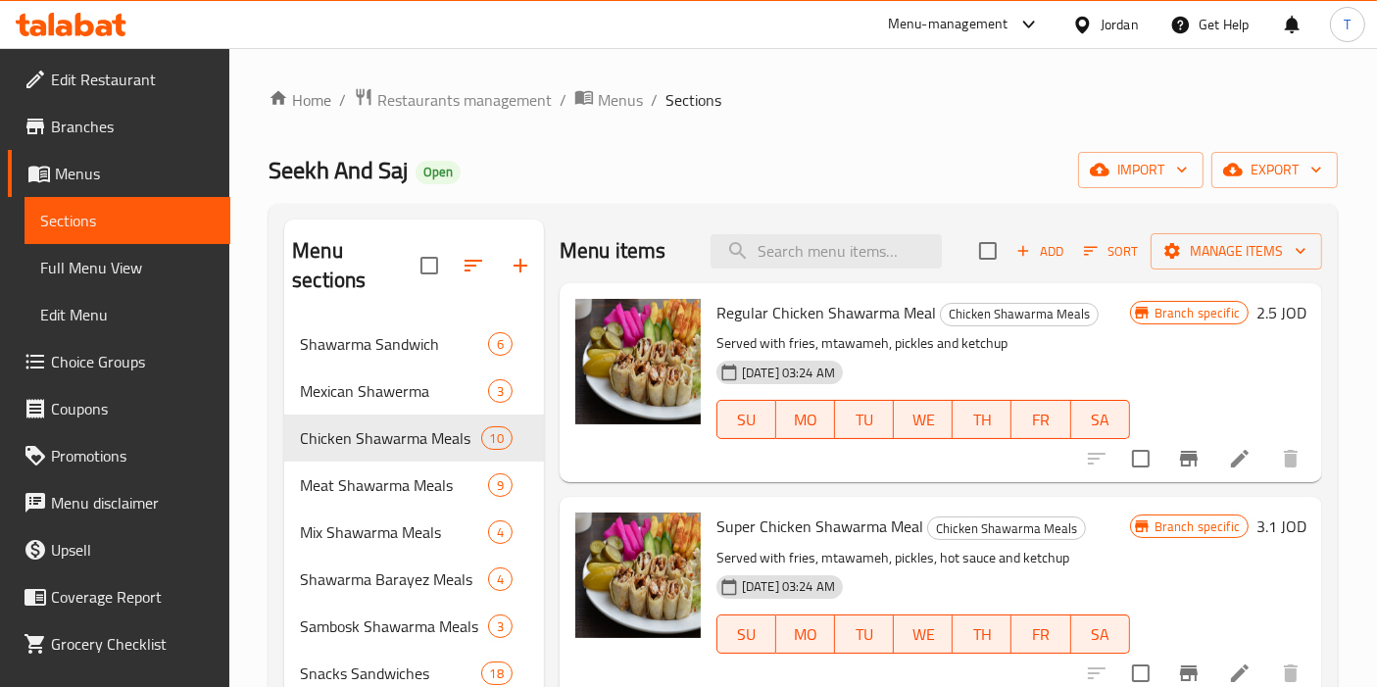
click at [1214, 107] on ol "Home / Restaurants management / Menus / Sections" at bounding box center [803, 99] width 1069 height 25
